Goal: Task Accomplishment & Management: Manage account settings

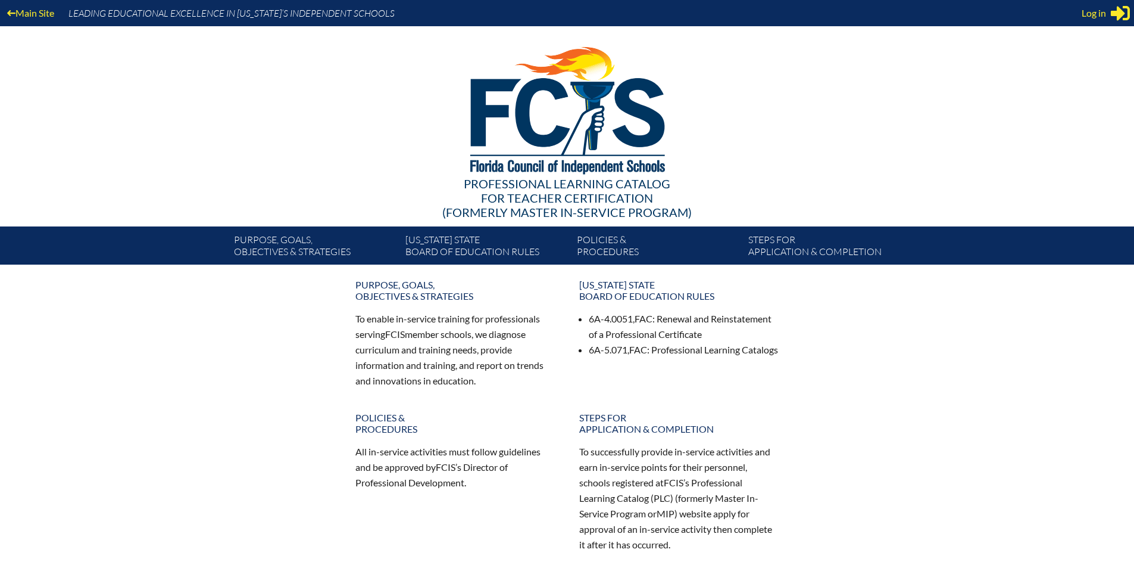
scroll to position [2, 0]
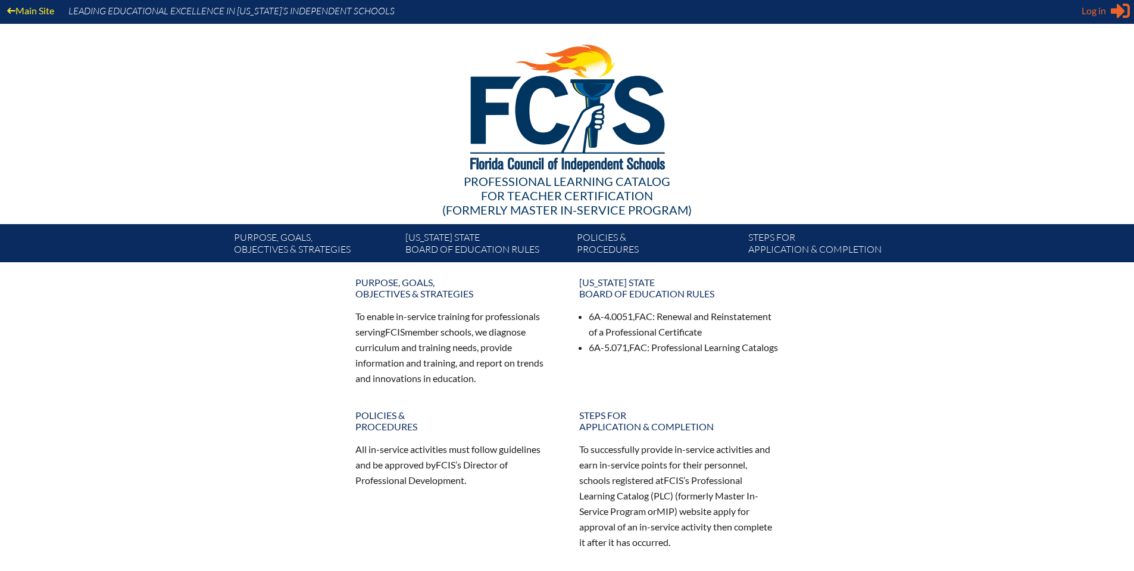
click at [1086, 11] on span "Log in" at bounding box center [1094, 11] width 24 height 14
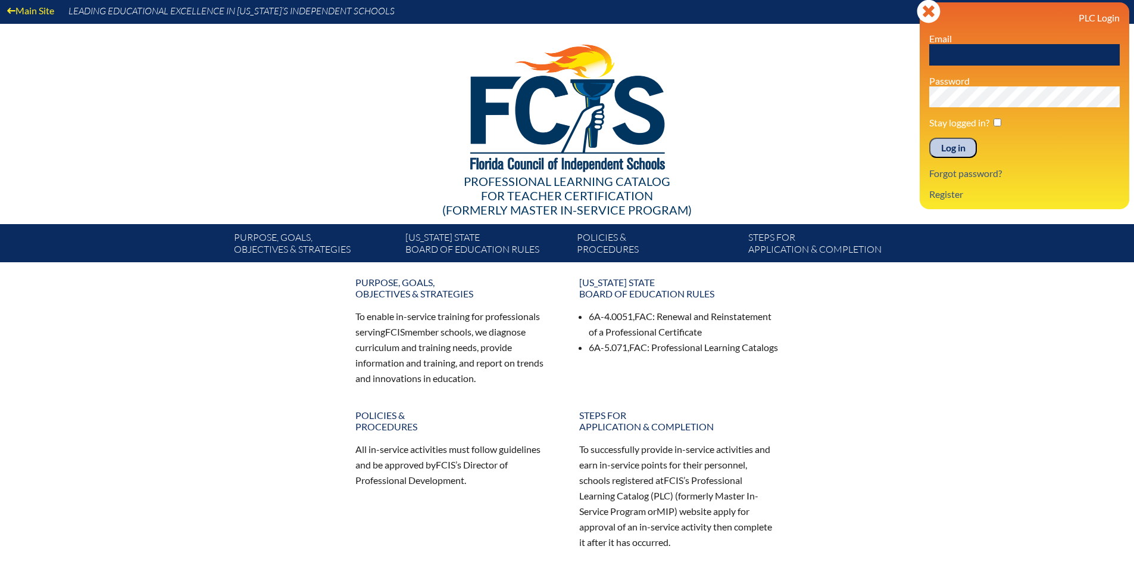
click at [984, 57] on input "text" at bounding box center [1025, 54] width 191 height 21
type input "[EMAIL_ADDRESS][DOMAIN_NAME]"
click at [956, 149] on input "Log in" at bounding box center [954, 148] width 48 height 20
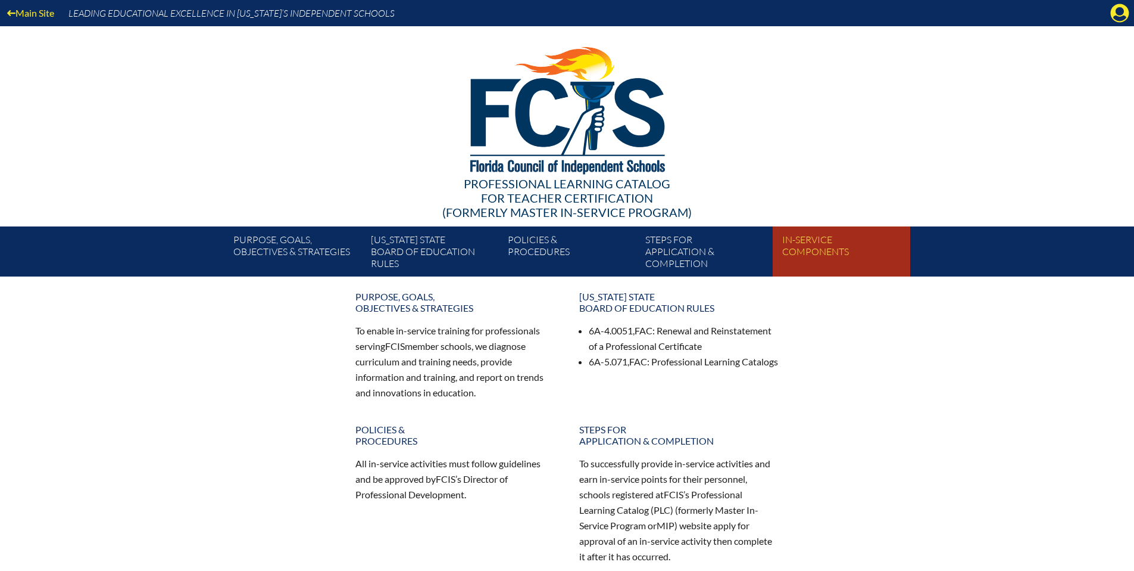
click at [801, 241] on link "In-service components" at bounding box center [846, 253] width 137 height 45
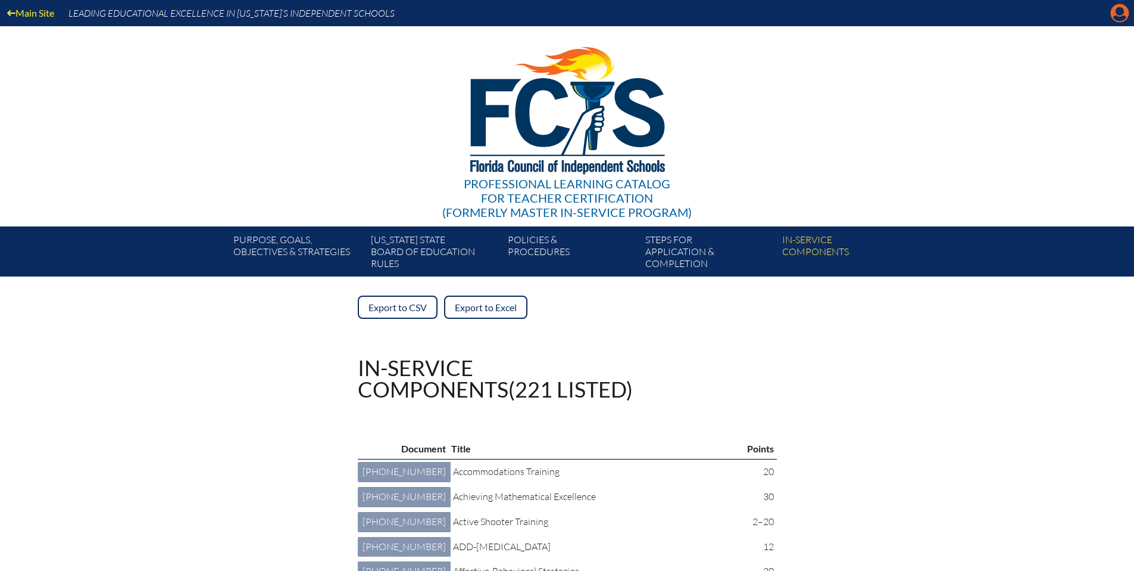
click at [1114, 15] on icon at bounding box center [1120, 13] width 18 height 18
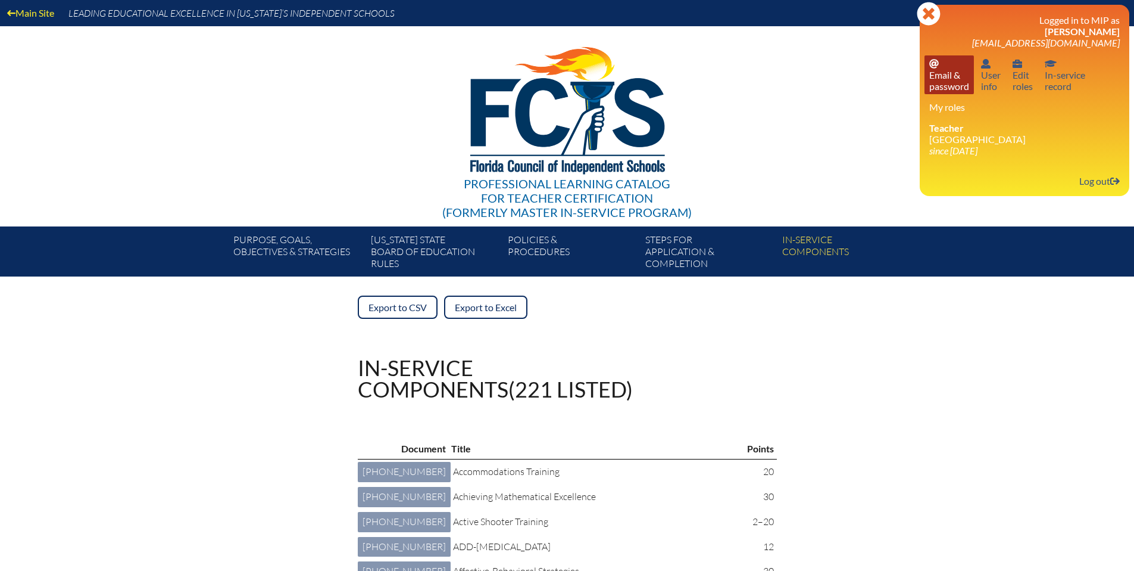
click at [950, 76] on link "Email password Email & password" at bounding box center [949, 74] width 49 height 39
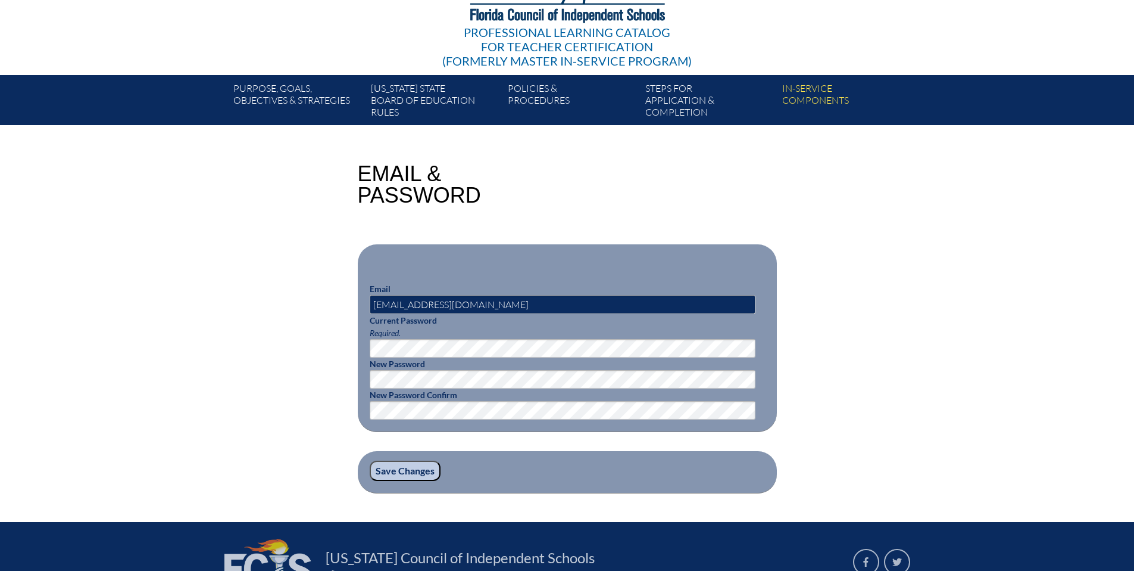
scroll to position [154, 0]
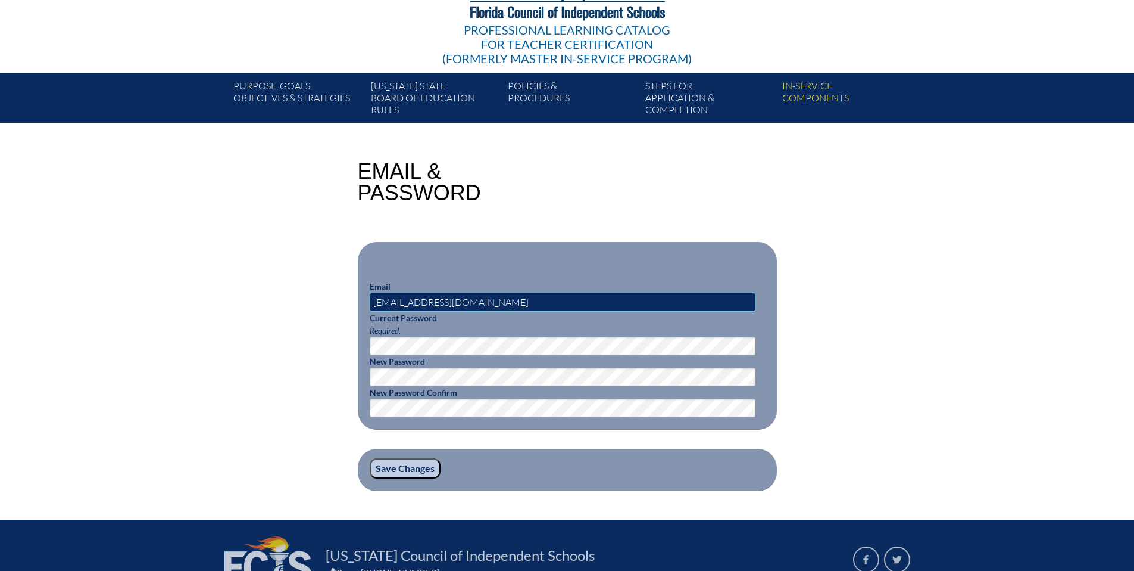
click at [445, 300] on input "[EMAIL_ADDRESS][DOMAIN_NAME]" at bounding box center [563, 301] width 386 height 19
click at [459, 301] on input "igrenci@lhprep.org" at bounding box center [563, 301] width 386 height 19
click at [441, 301] on input "[EMAIL_ADDRESS][DOMAIN_NAME]" at bounding box center [563, 301] width 386 height 19
click at [896, 359] on div "Email & Password Email igrenci@lhps.org Current Password Required. New Password…" at bounding box center [567, 326] width 669 height 330
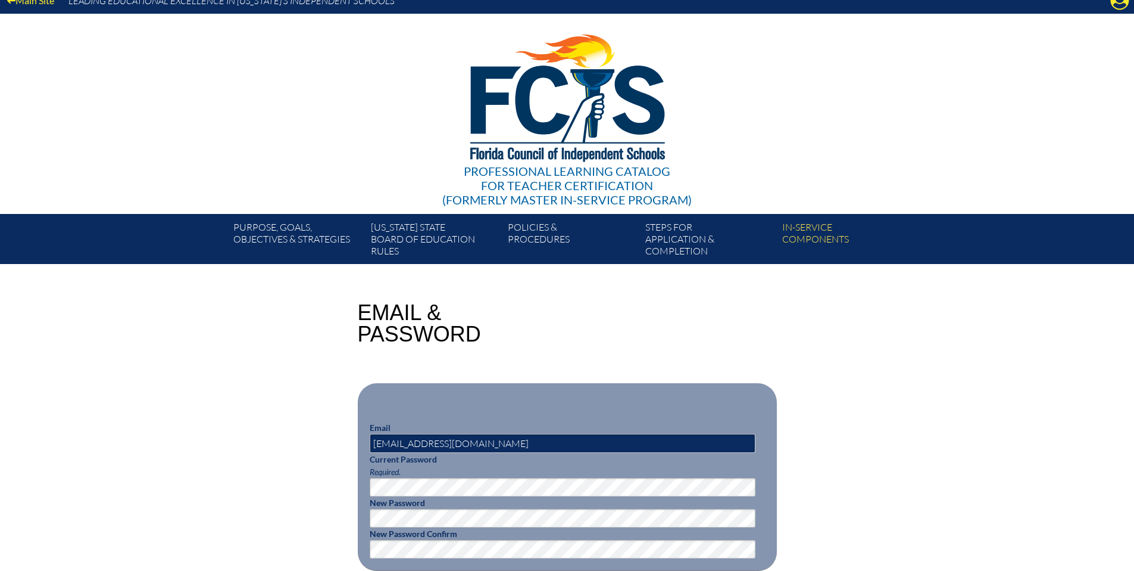
scroll to position [0, 0]
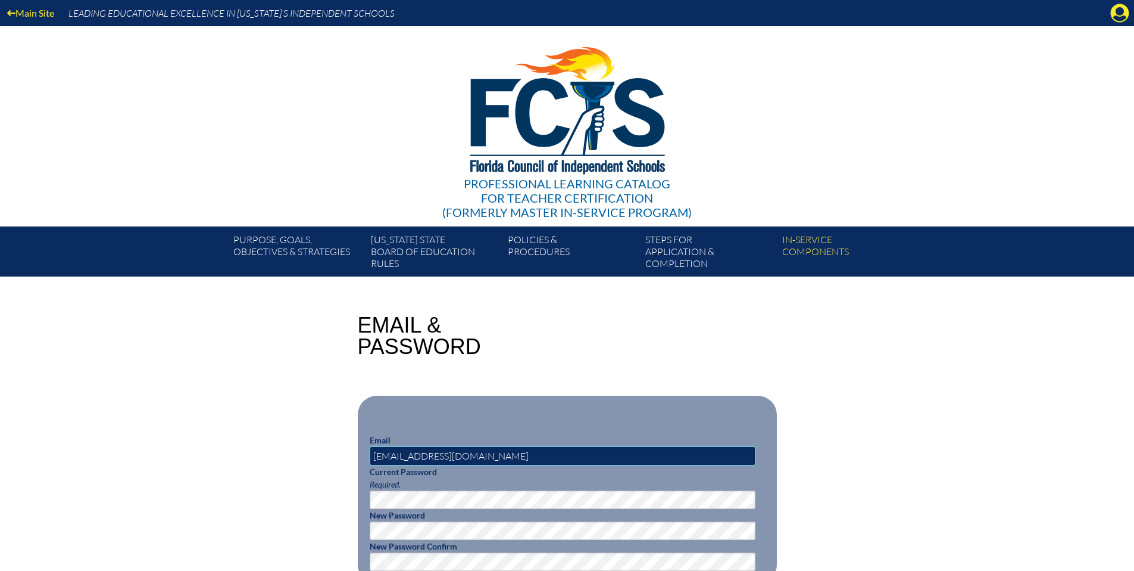
click at [447, 453] on input "[EMAIL_ADDRESS][DOMAIN_NAME]" at bounding box center [563, 455] width 386 height 19
type input "igrenci@lhprep.org"
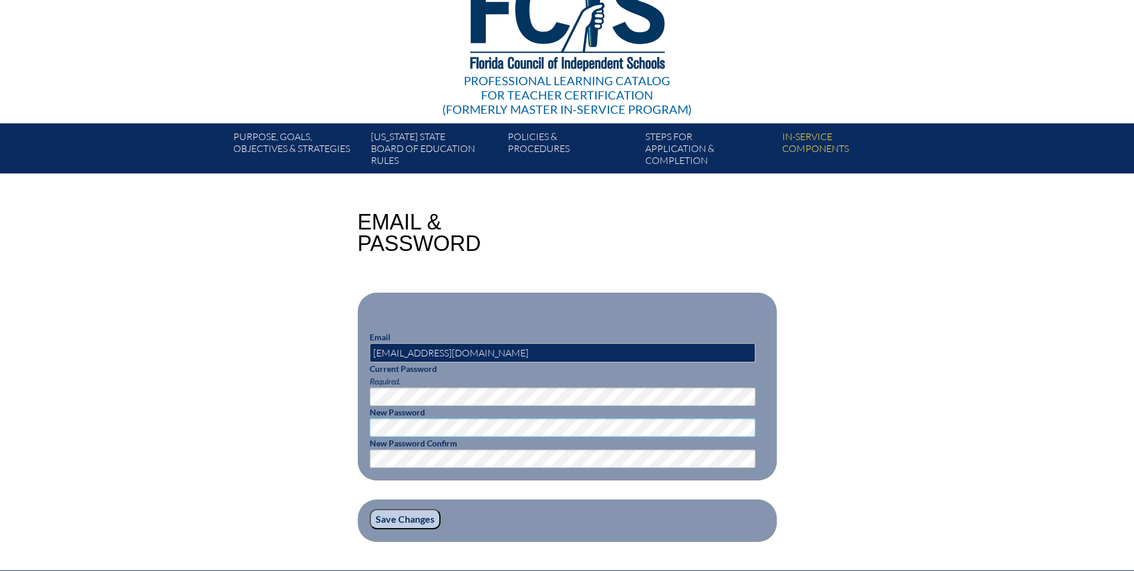
scroll to position [104, 0]
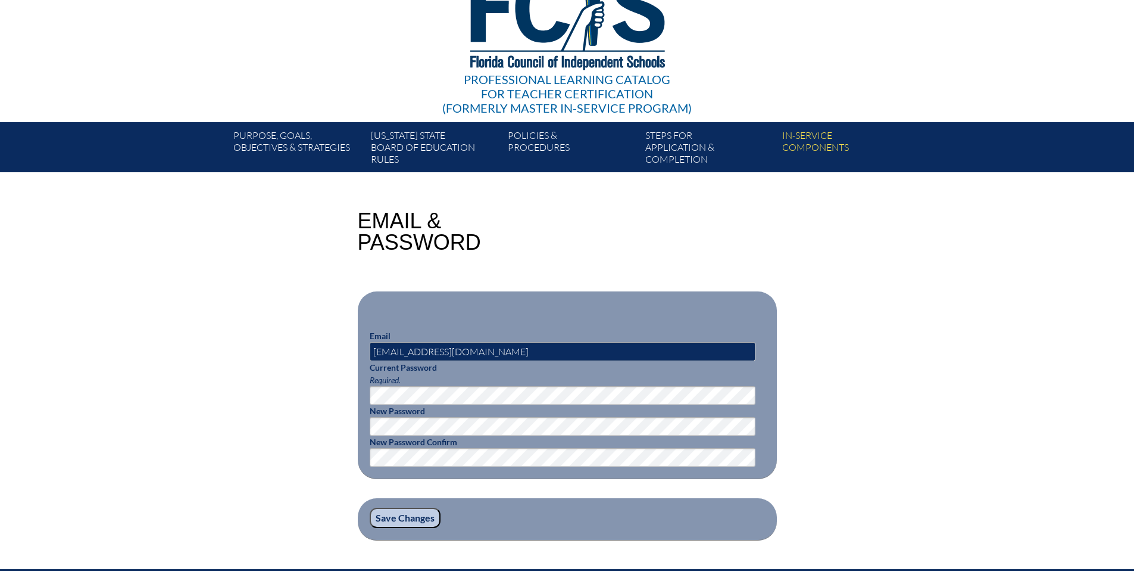
click at [382, 515] on input "Save Changes" at bounding box center [405, 517] width 71 height 20
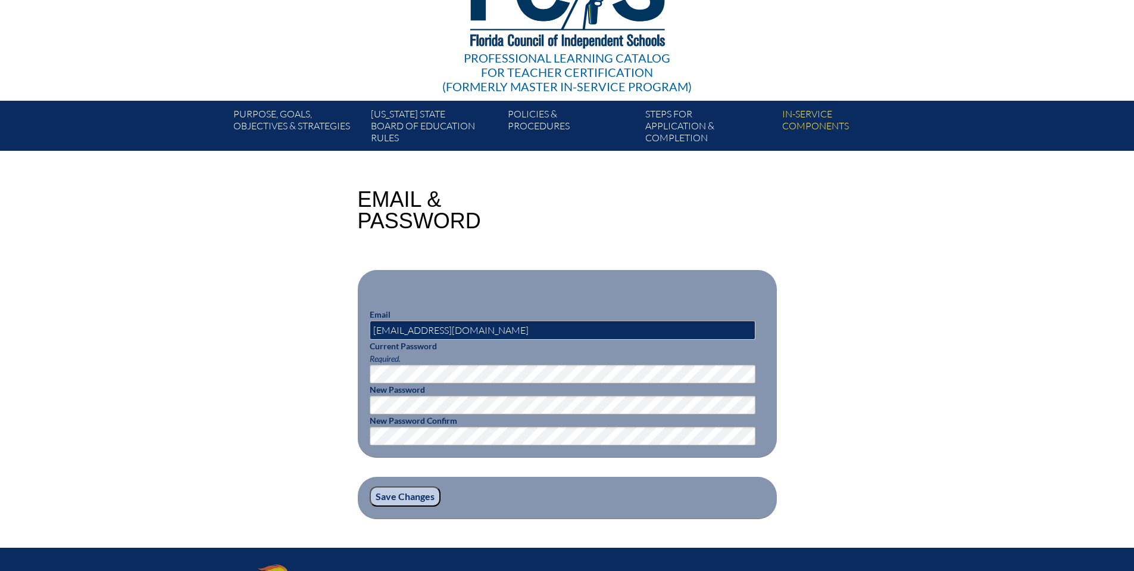
scroll to position [68, 0]
